Goal: Task Accomplishment & Management: Manage account settings

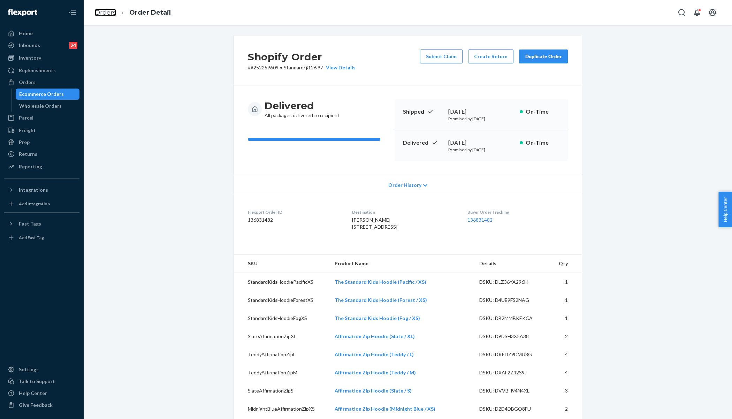
click at [110, 15] on link "Orders" at bounding box center [105, 13] width 21 height 8
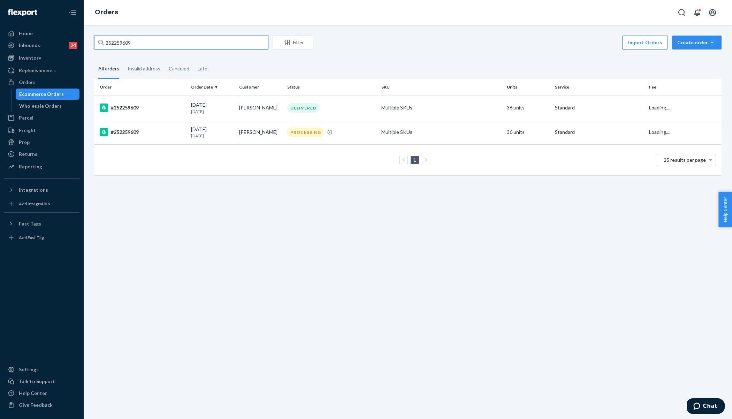
click at [179, 44] on input "252259609" at bounding box center [181, 43] width 174 height 14
paste input "text"
click at [179, 44] on input "252259609" at bounding box center [181, 43] width 174 height 14
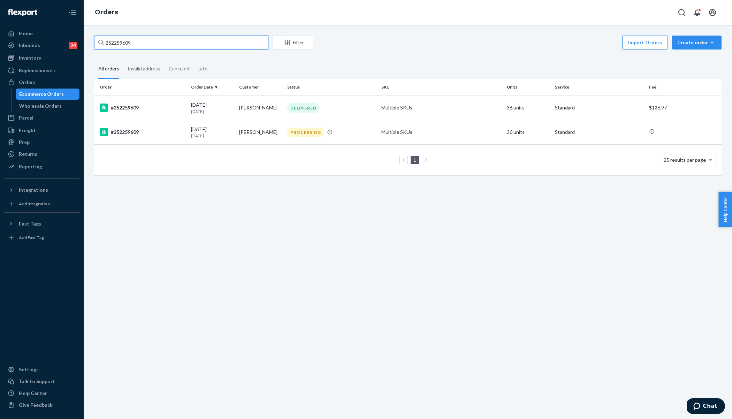
click at [179, 44] on input "252259609" at bounding box center [181, 43] width 174 height 14
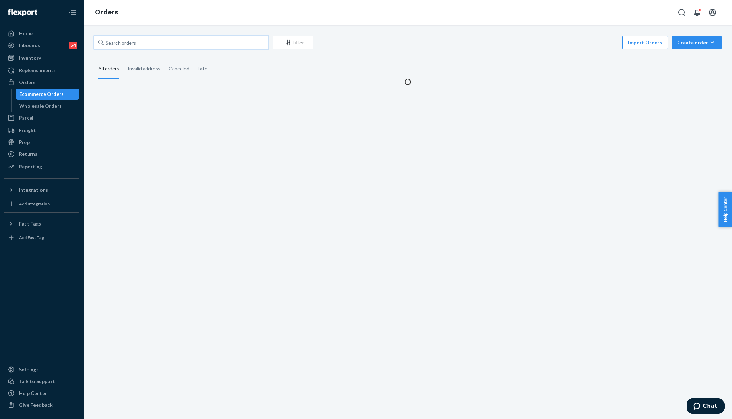
paste input "252259609"
type input "252259609"
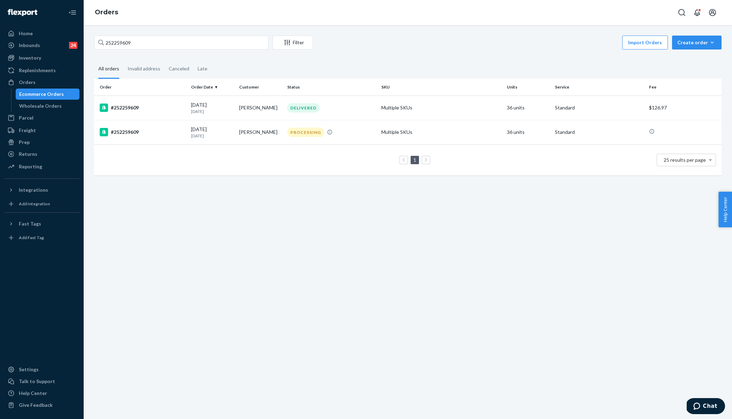
click at [186, 240] on div "252259609 Filter Import Orders Create order Ecommerce order Removal order All o…" at bounding box center [408, 222] width 649 height 394
click at [196, 108] on div "[DATE] [DATE]" at bounding box center [212, 107] width 43 height 13
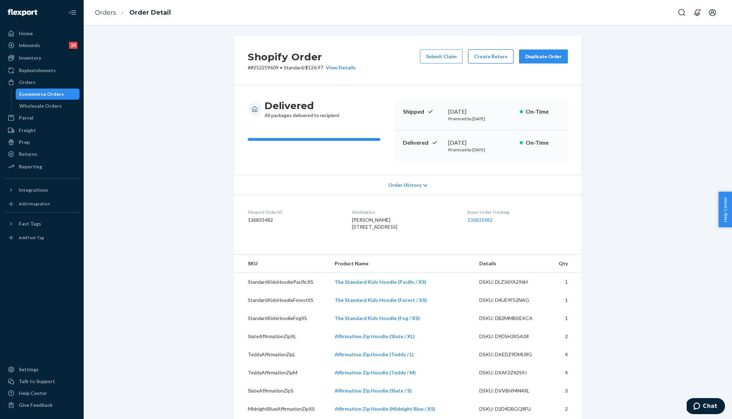
click at [491, 55] on button "Create Return" at bounding box center [490, 57] width 45 height 14
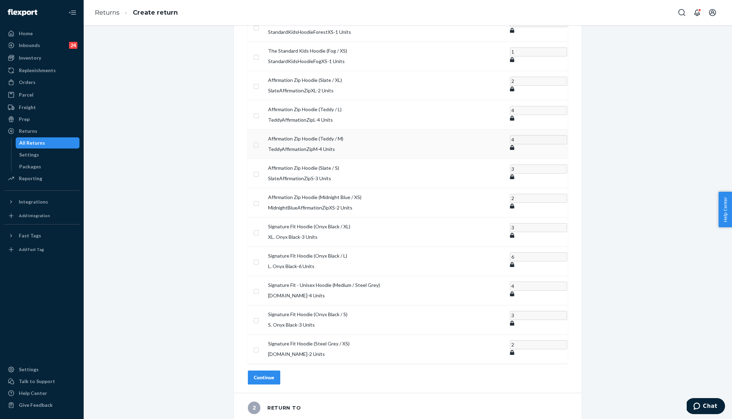
scroll to position [132, 0]
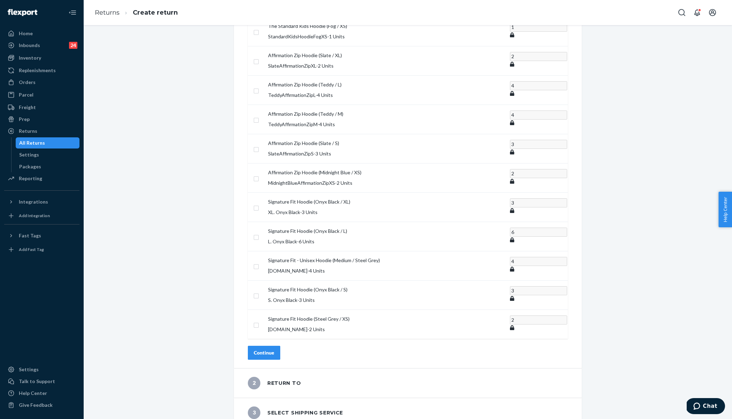
click at [207, 138] on div "1 Select product SKU Units The Standard Kids Hoodie (Pacific / XS) StandardKids…" at bounding box center [408, 180] width 638 height 553
click at [107, 14] on link "Returns" at bounding box center [107, 13] width 25 height 8
